Goal: Task Accomplishment & Management: Use online tool/utility

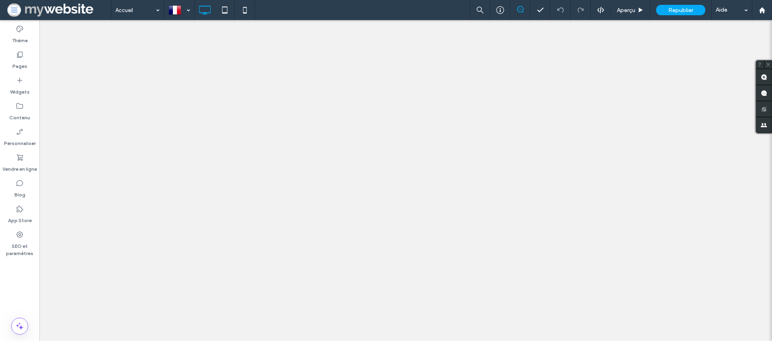
click at [19, 157] on div at bounding box center [386, 170] width 772 height 341
click at [19, 157] on icon at bounding box center [20, 158] width 8 height 8
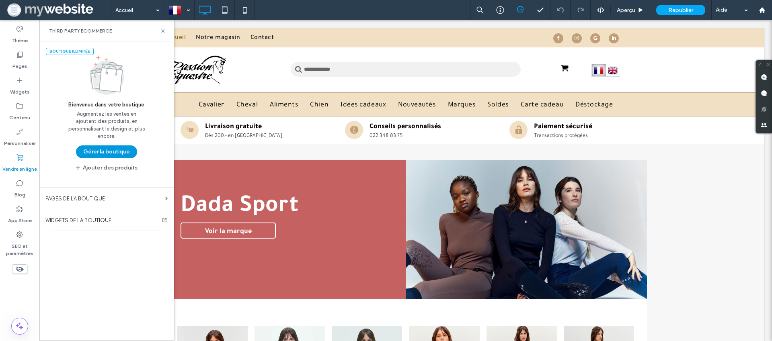
click at [97, 148] on button "Gérer la boutique" at bounding box center [106, 152] width 61 height 13
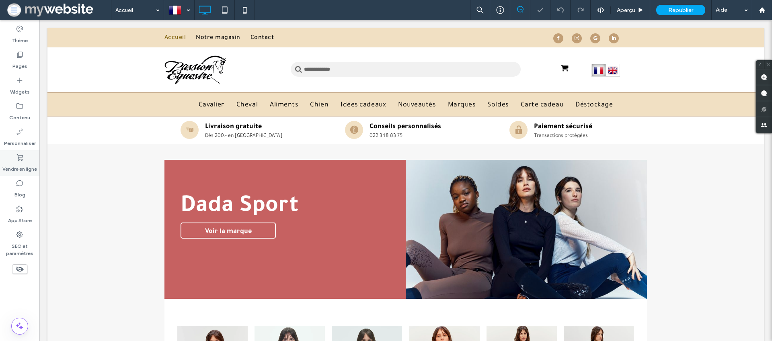
click at [26, 159] on div "Vendre en ligne" at bounding box center [19, 163] width 39 height 26
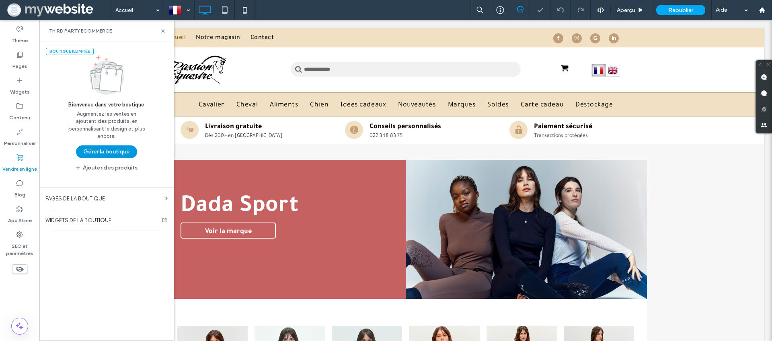
click at [110, 148] on button "Gérer la boutique" at bounding box center [106, 152] width 61 height 13
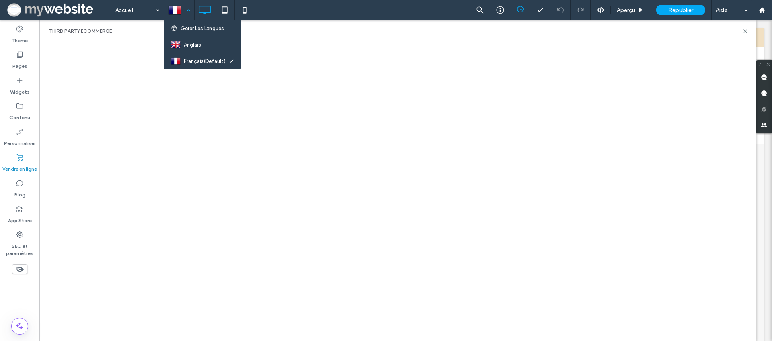
click at [180, 14] on div at bounding box center [179, 9] width 29 height 19
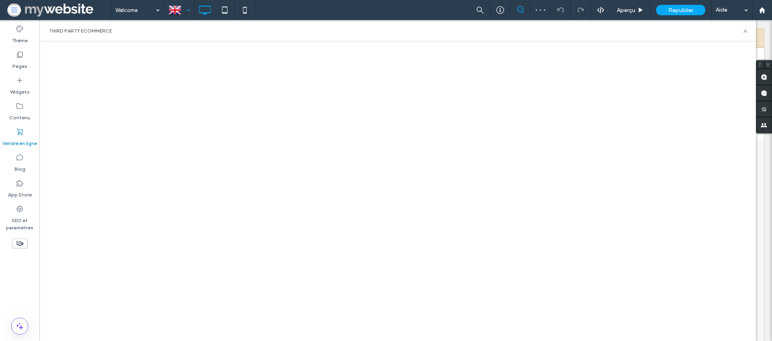
click at [17, 136] on label "Vendre en ligne" at bounding box center [19, 141] width 35 height 11
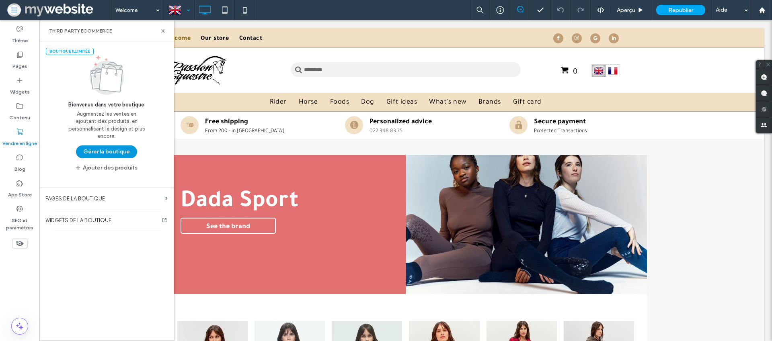
click at [100, 148] on button "Gérer la boutique" at bounding box center [106, 152] width 61 height 13
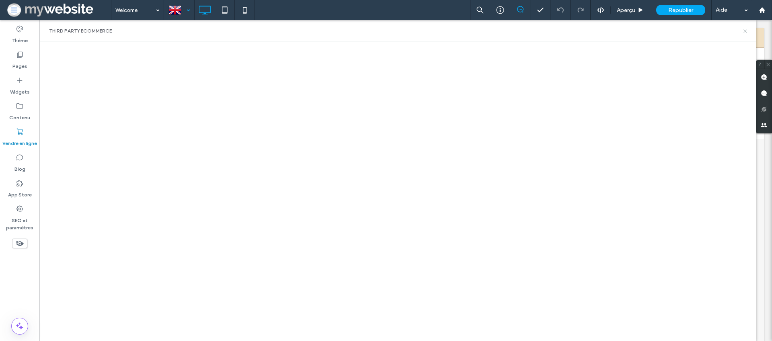
click at [744, 33] on icon at bounding box center [746, 31] width 6 height 6
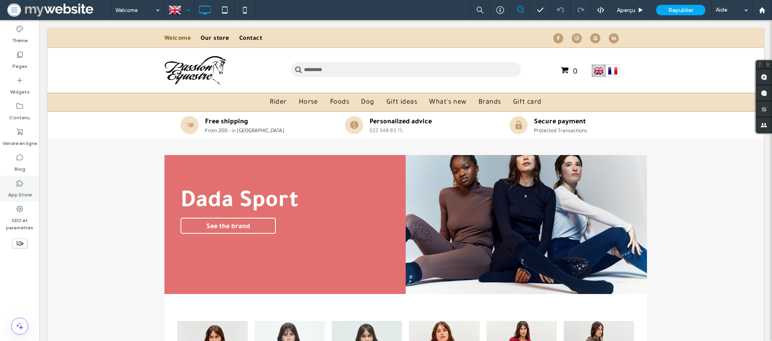
click at [27, 189] on label "App Store" at bounding box center [20, 192] width 24 height 11
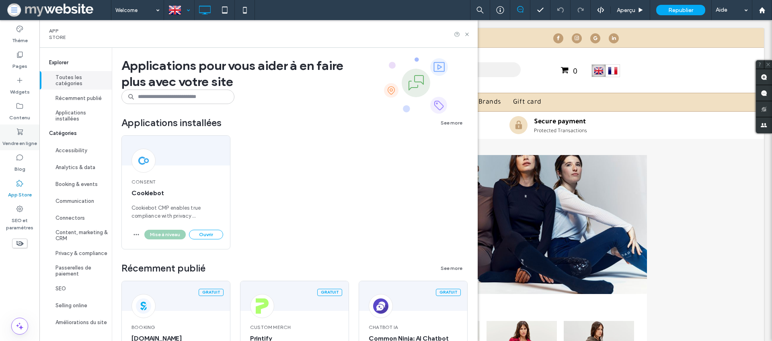
click at [20, 138] on label "Vendre en ligne" at bounding box center [19, 141] width 35 height 11
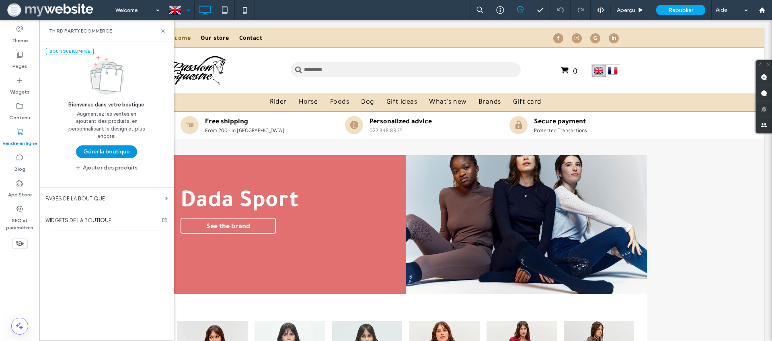
click at [104, 148] on button "Gérer la boutique" at bounding box center [106, 152] width 61 height 13
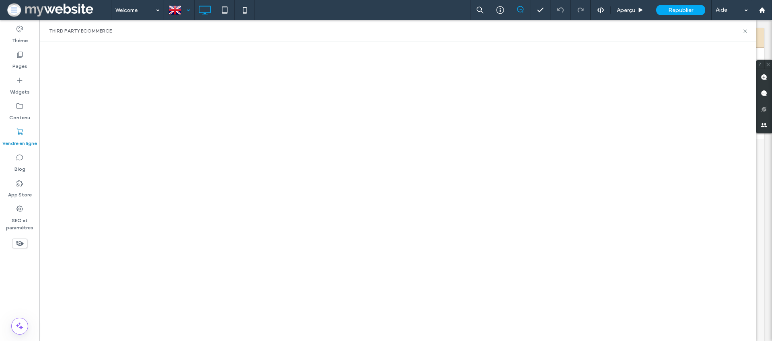
click at [366, 43] on div at bounding box center [397, 191] width 717 height 300
click at [383, 43] on div at bounding box center [397, 191] width 717 height 300
